Goal: Task Accomplishment & Management: Manage account settings

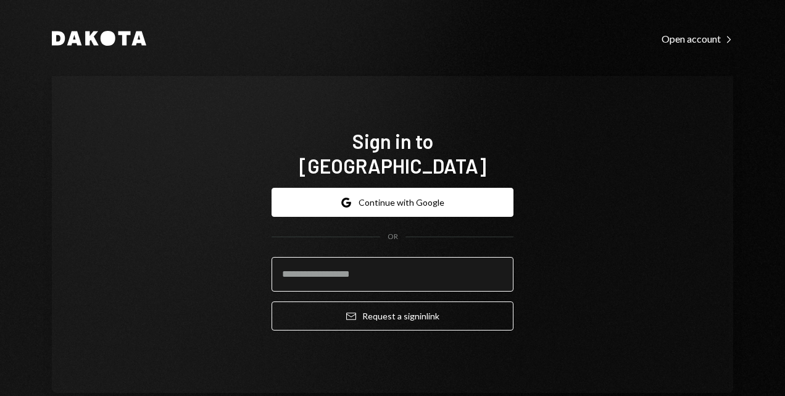
click at [306, 262] on input "email" at bounding box center [392, 274] width 242 height 35
type input "**********"
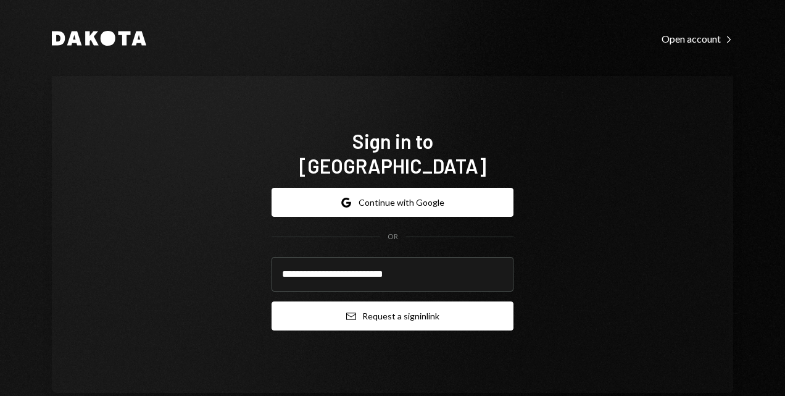
click at [379, 309] on button "Email Request a sign in link" at bounding box center [392, 315] width 242 height 29
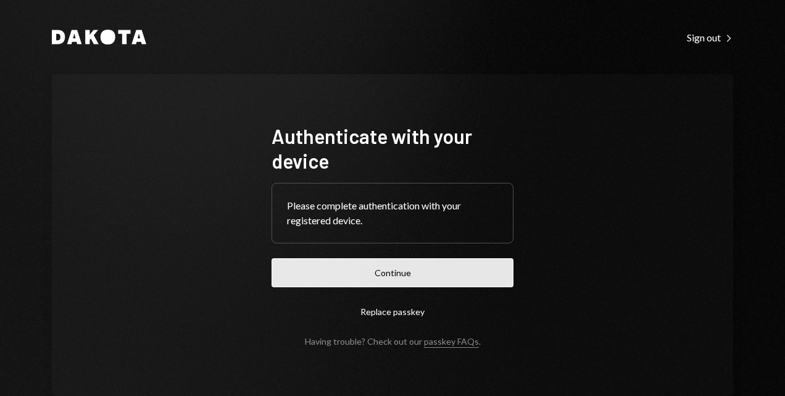
click at [380, 273] on button "Continue" at bounding box center [392, 272] width 242 height 29
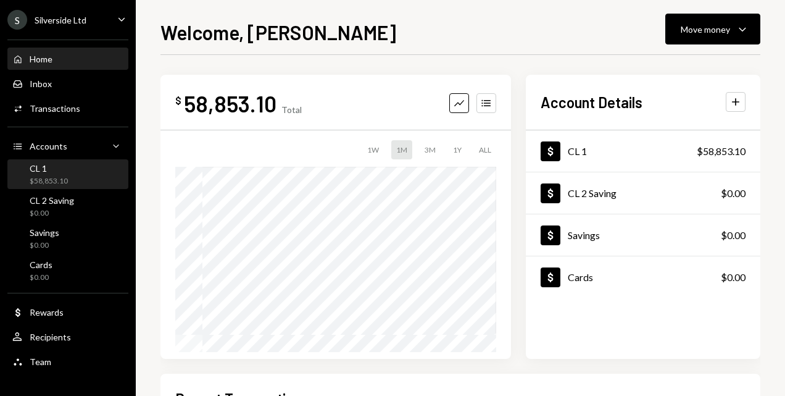
click at [46, 165] on div "CL 1" at bounding box center [49, 168] width 38 height 10
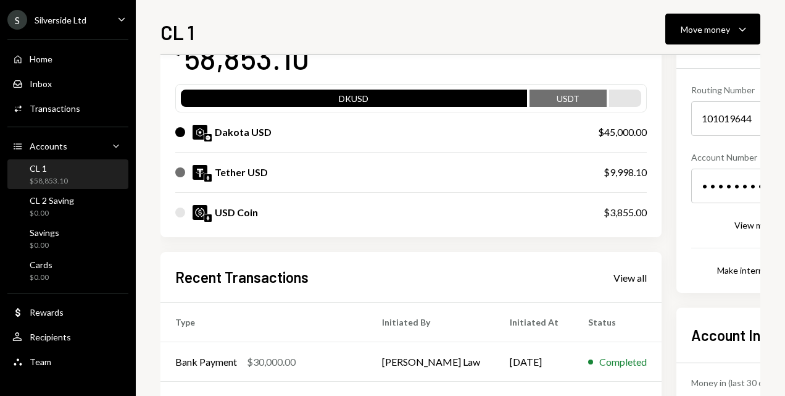
scroll to position [123, 0]
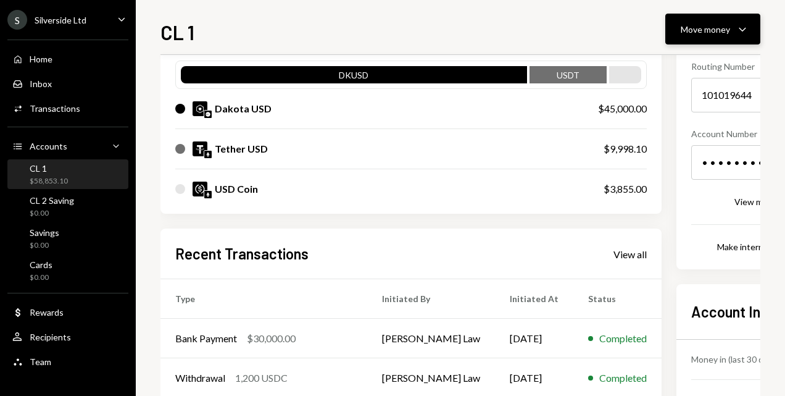
click at [721, 33] on div "Move money" at bounding box center [705, 29] width 49 height 13
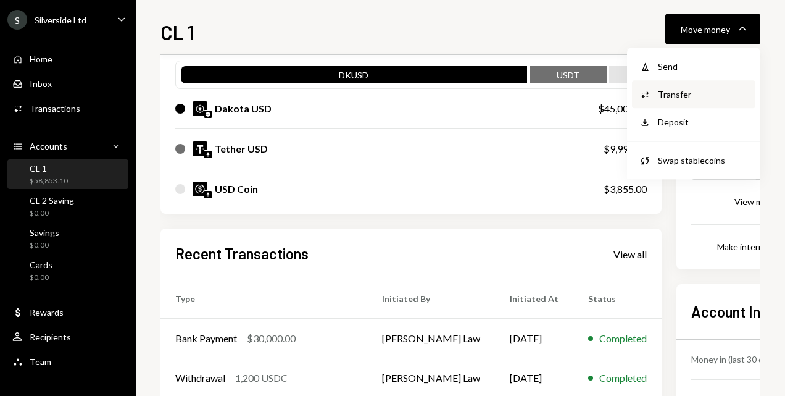
click at [681, 99] on div "Transfer" at bounding box center [703, 94] width 90 height 13
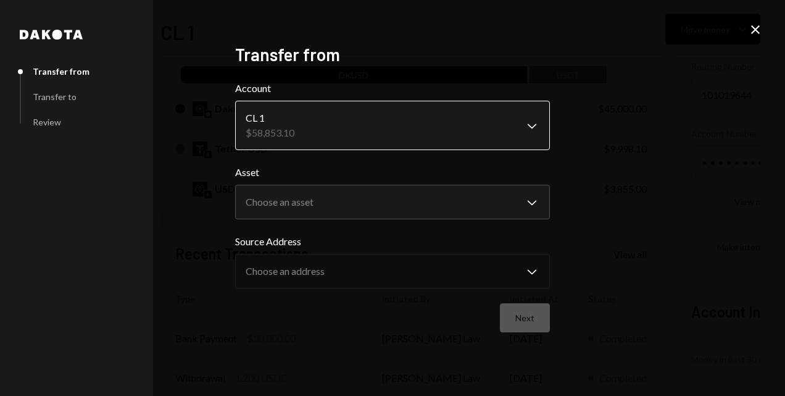
click at [534, 125] on body "S Silverside Ltd Caret Down Home Home Inbox Inbox Activities Transactions Accou…" at bounding box center [392, 198] width 785 height 396
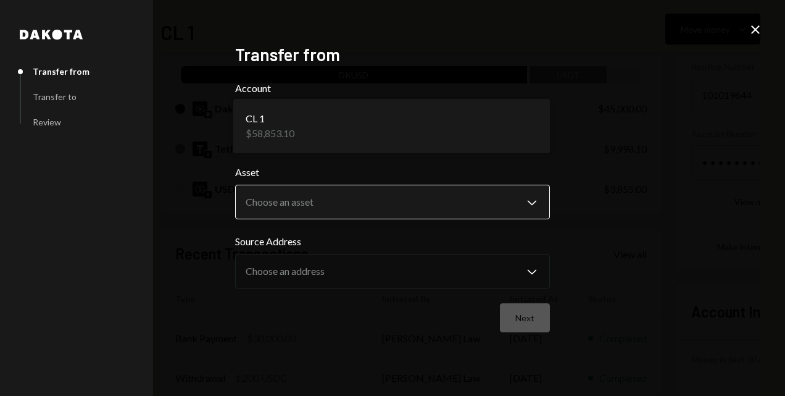
click at [532, 201] on body "S Silverside Ltd Caret Down Home Home Inbox Inbox Activities Transactions Accou…" at bounding box center [392, 198] width 785 height 396
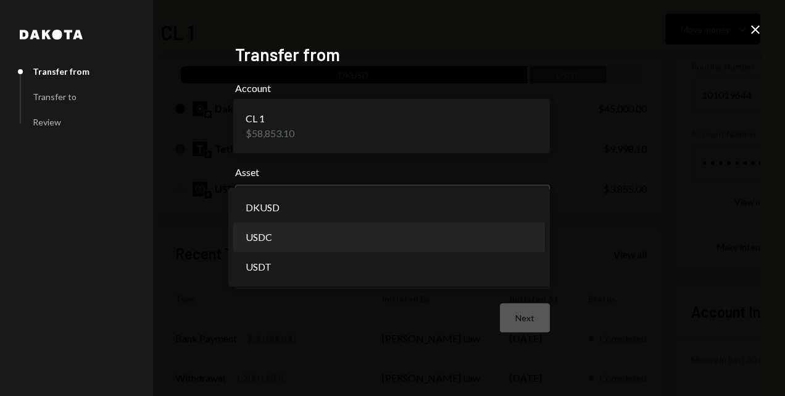
select select "****"
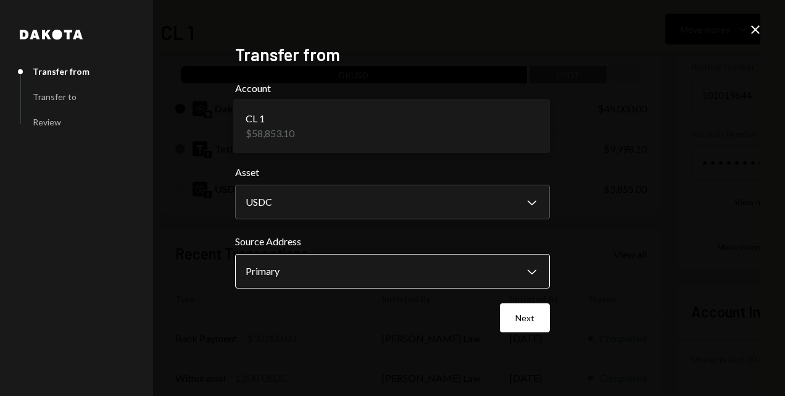
click at [529, 271] on body "S Silverside Ltd Caret Down Home Home Inbox Inbox Activities Transactions Accou…" at bounding box center [392, 198] width 785 height 396
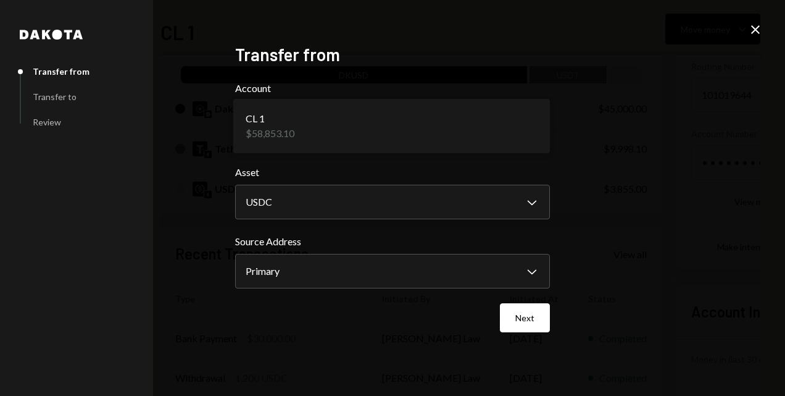
click at [758, 29] on icon "Close" at bounding box center [755, 29] width 15 height 15
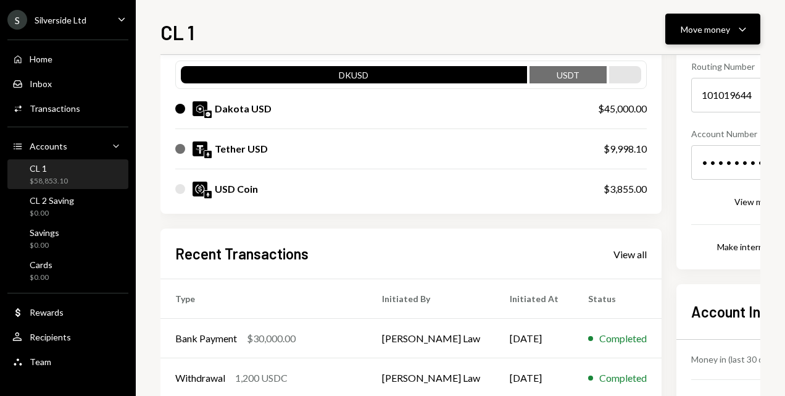
click at [739, 28] on icon "Caret Down" at bounding box center [742, 29] width 15 height 15
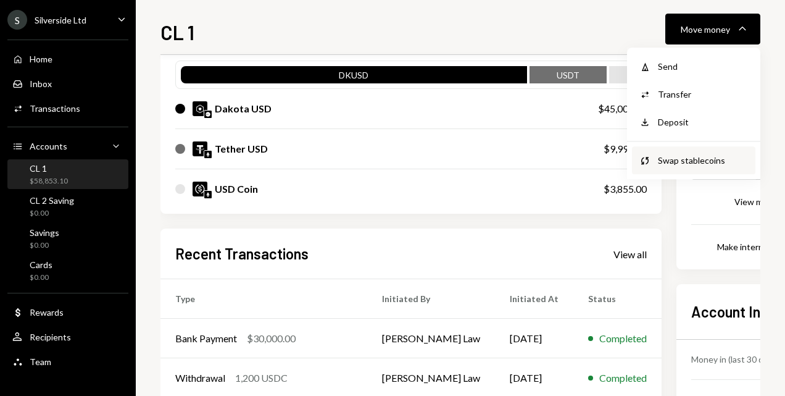
click at [682, 164] on div "Swap stablecoins" at bounding box center [703, 160] width 90 height 13
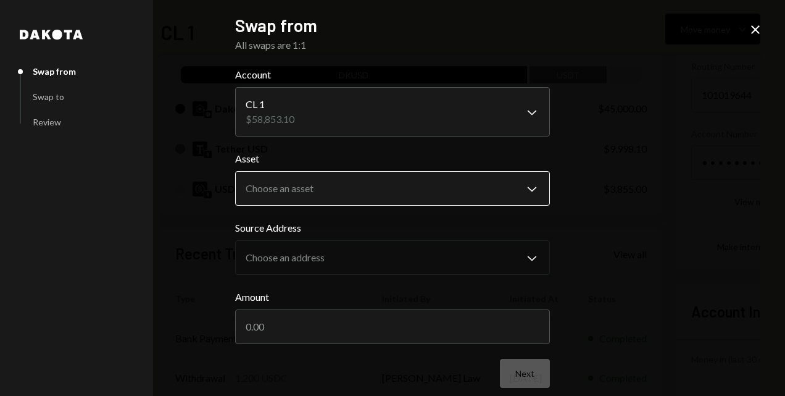
click at [524, 189] on body "S Silverside Ltd Caret Down Home Home Inbox Inbox Activities Transactions Accou…" at bounding box center [392, 198] width 785 height 396
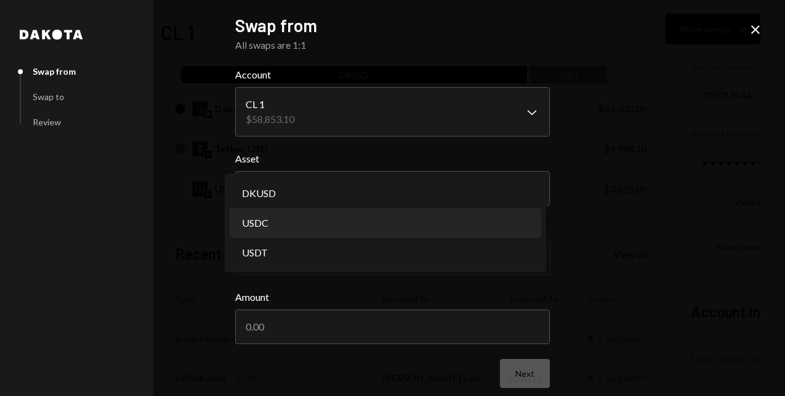
select select "****"
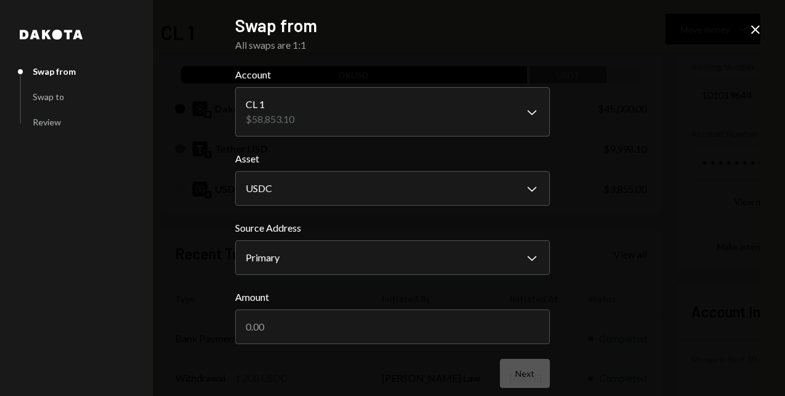
scroll to position [10, 0]
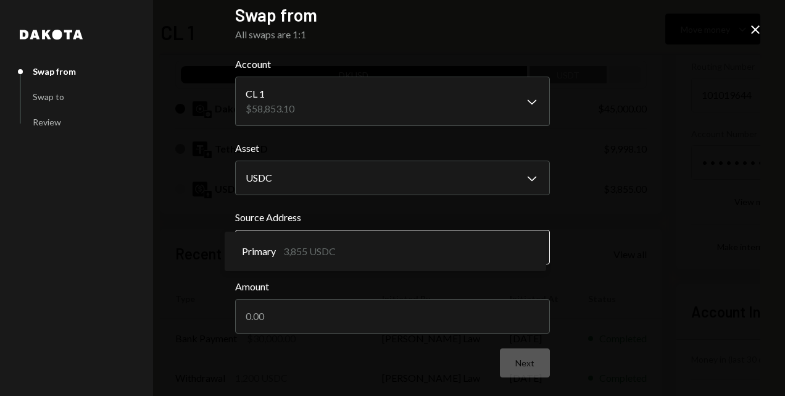
click at [528, 246] on body "S Silverside Ltd Caret Down Home Home Inbox Inbox Activities Transactions Accou…" at bounding box center [392, 198] width 785 height 396
click at [711, 188] on div "**********" at bounding box center [392, 198] width 785 height 396
click at [529, 242] on body "S Silverside Ltd Caret Down Home Home Inbox Inbox Activities Transactions Accou…" at bounding box center [392, 198] width 785 height 396
click at [676, 197] on div "**********" at bounding box center [392, 198] width 785 height 396
click at [756, 28] on icon at bounding box center [755, 29] width 9 height 9
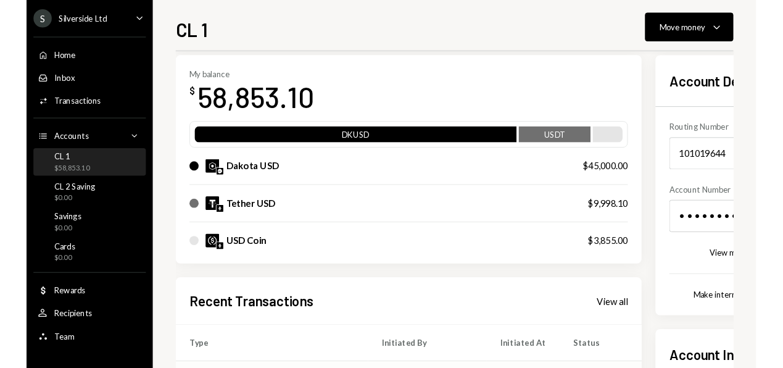
scroll to position [20, 0]
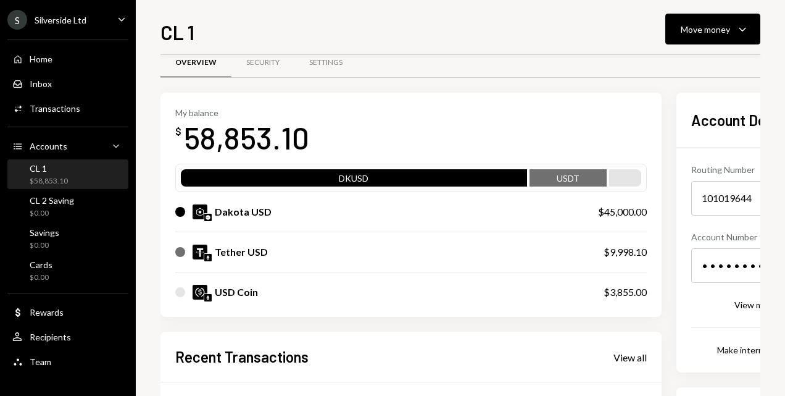
click at [51, 172] on div "CL 1" at bounding box center [49, 168] width 38 height 10
click at [559, 174] on div "USDT" at bounding box center [567, 180] width 77 height 17
click at [312, 211] on div "Dakota USD" at bounding box center [374, 211] width 398 height 15
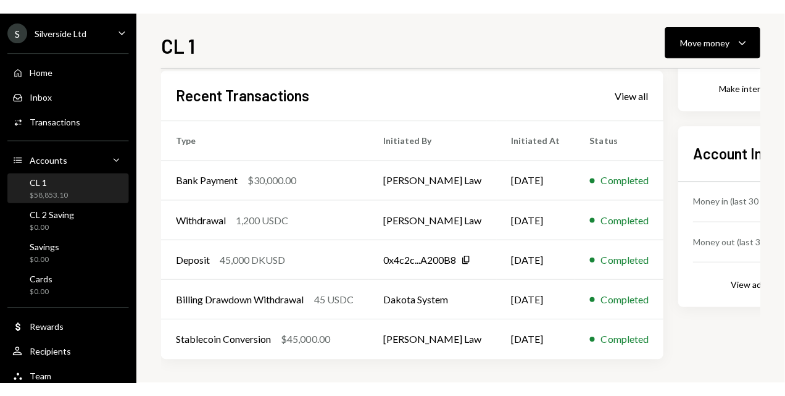
scroll to position [267, 0]
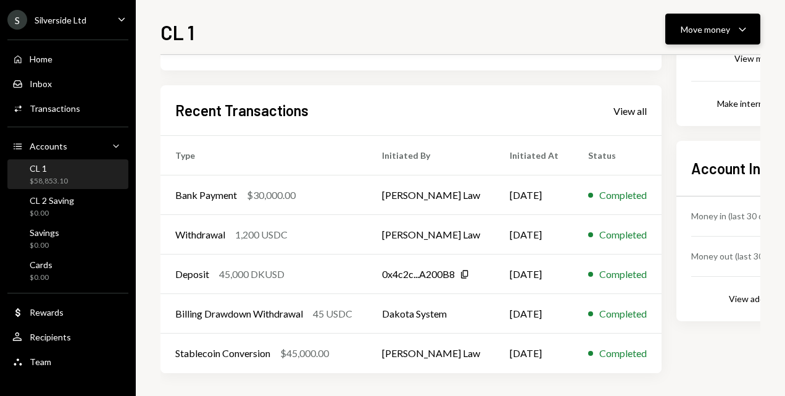
click at [696, 31] on div "Move money" at bounding box center [705, 29] width 49 height 13
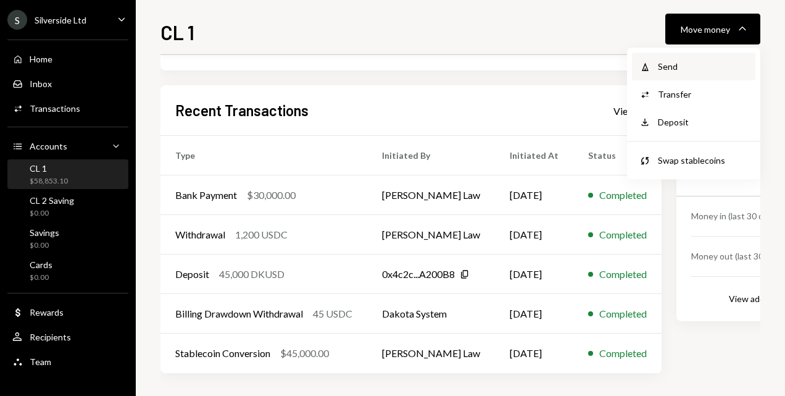
click at [685, 64] on div "Send" at bounding box center [703, 66] width 90 height 13
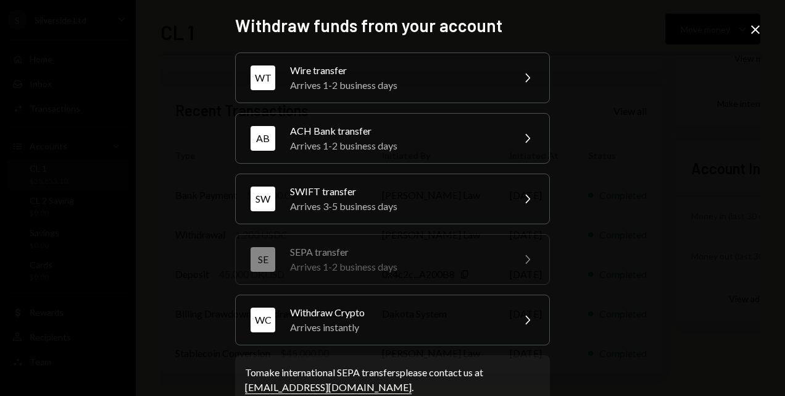
scroll to position [26, 0]
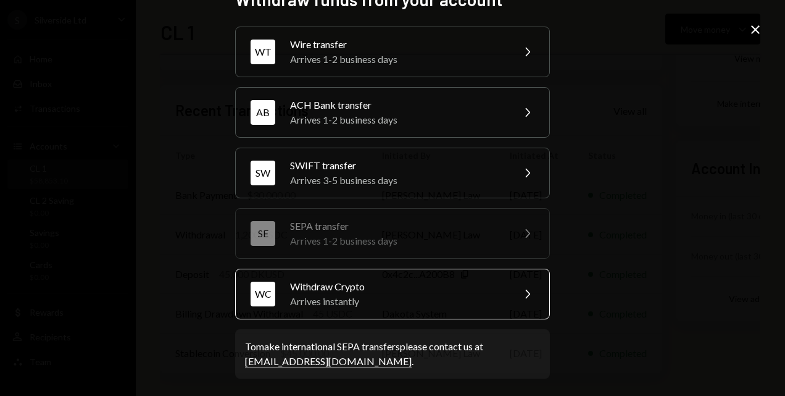
click at [364, 283] on div "Withdraw Crypto" at bounding box center [397, 286] width 215 height 15
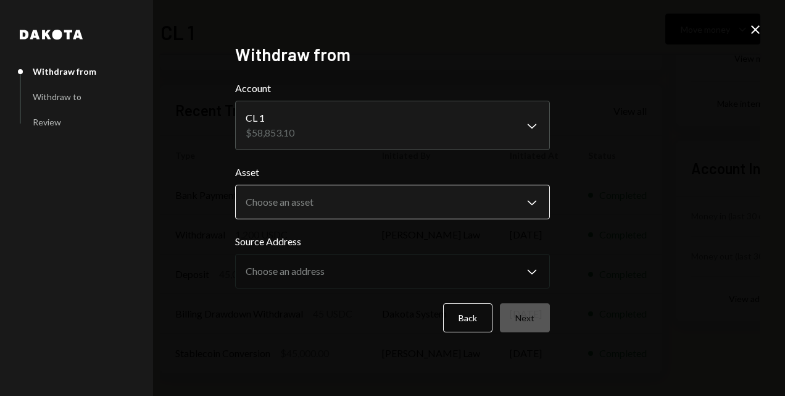
click at [532, 196] on body "S Silverside Ltd Caret Down Home Home Inbox Inbox Activities Transactions Accou…" at bounding box center [392, 198] width 785 height 396
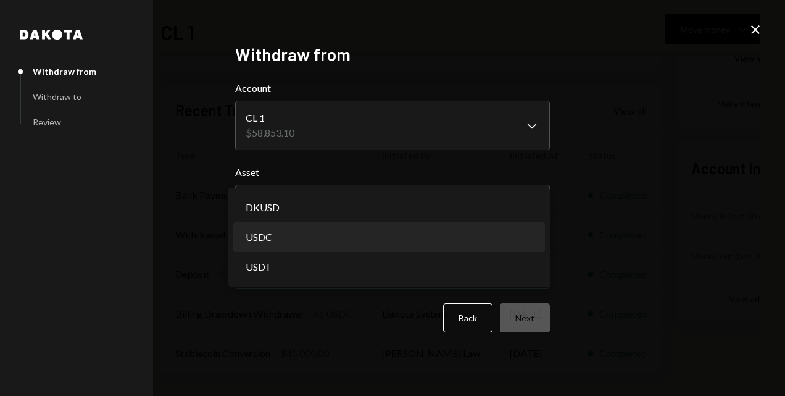
select select "****"
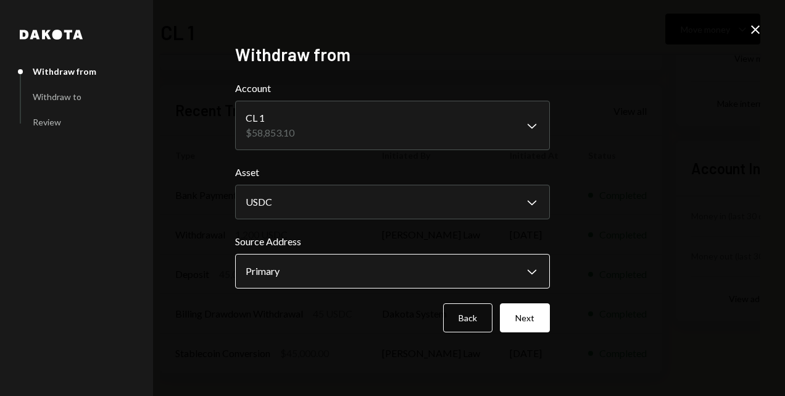
click at [532, 265] on body "S Silverside Ltd Caret Down Home Home Inbox Inbox Activities Transactions Accou…" at bounding box center [392, 198] width 785 height 396
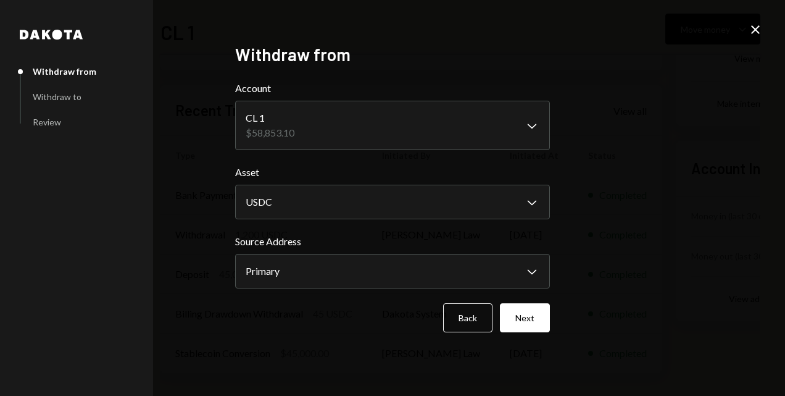
click at [632, 196] on div "**********" at bounding box center [392, 198] width 785 height 396
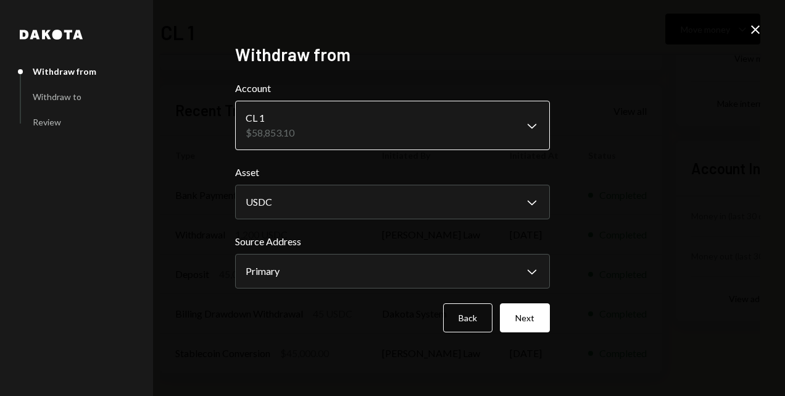
click at [524, 125] on body "S Silverside Ltd Caret Down Home Home Inbox Inbox Activities Transactions Accou…" at bounding box center [392, 198] width 785 height 396
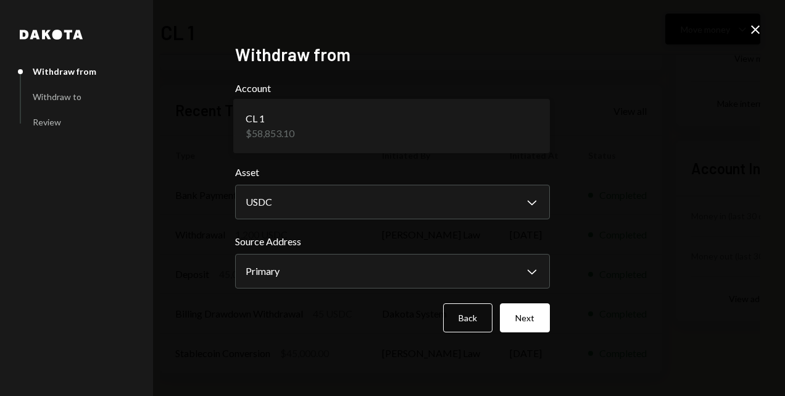
click at [753, 30] on icon "Close" at bounding box center [755, 29] width 15 height 15
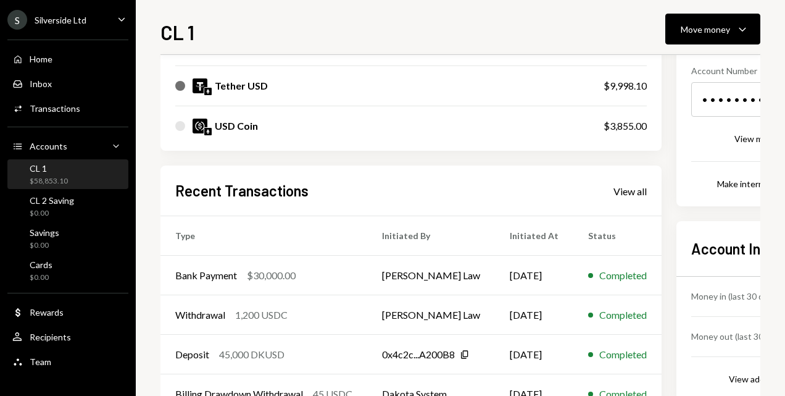
scroll to position [267, 0]
